Goal: Task Accomplishment & Management: Complete application form

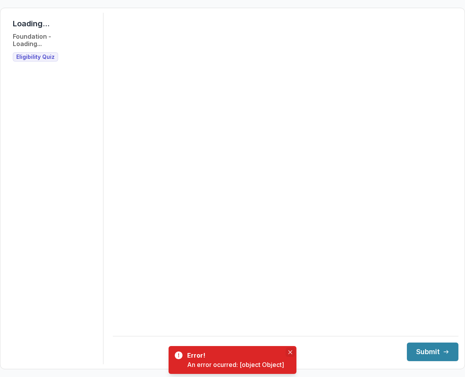
click at [288, 355] on button "Close" at bounding box center [289, 352] width 9 height 9
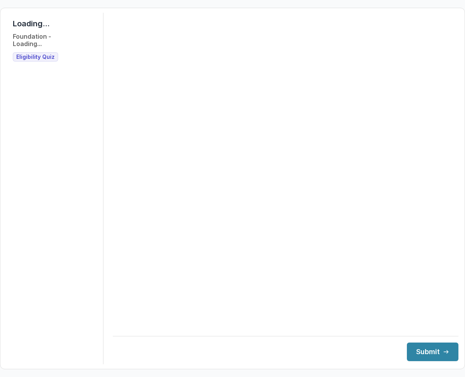
click at [49, 55] on span "Eligibility Quiz" at bounding box center [35, 57] width 38 height 7
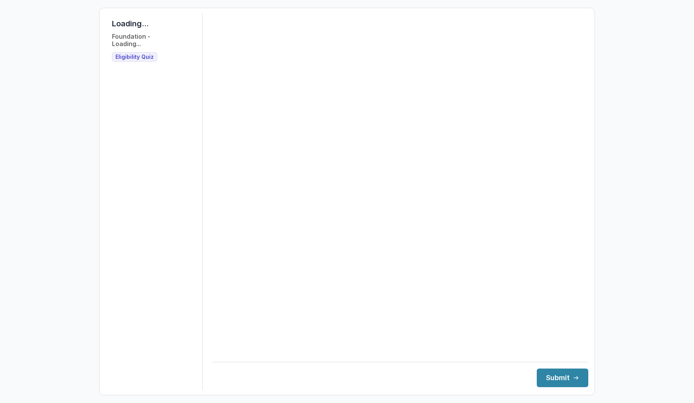
click at [136, 56] on span "Eligibility Quiz" at bounding box center [134, 57] width 38 height 7
click at [149, 59] on span "Eligibility Quiz" at bounding box center [134, 57] width 38 height 7
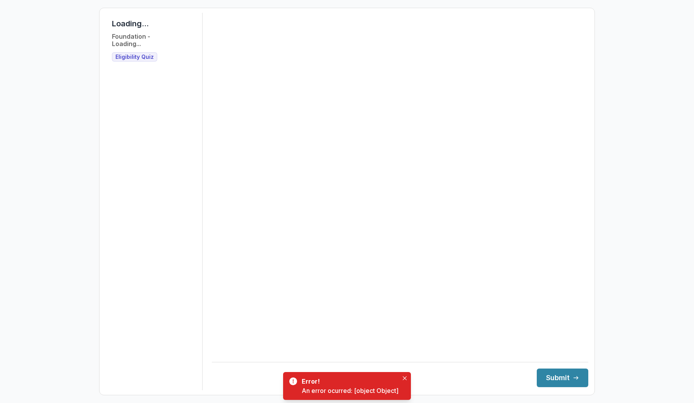
click at [356, 396] on div "Error! An error ocurred: [object Object]" at bounding box center [347, 386] width 128 height 28
